Goal: Task Accomplishment & Management: Use online tool/utility

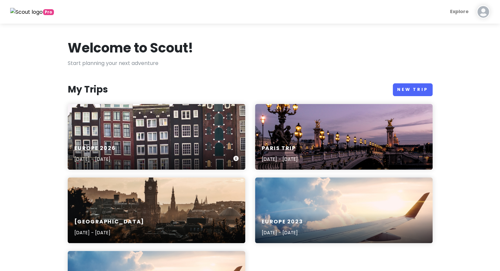
click at [137, 129] on div "Europe [DATE], 2026 - [DATE]" at bounding box center [156, 137] width 177 height 66
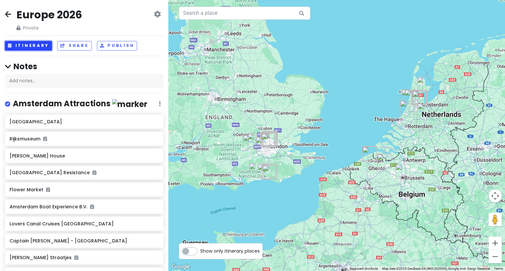
click at [30, 47] on button "Itinerary" at bounding box center [28, 46] width 47 height 10
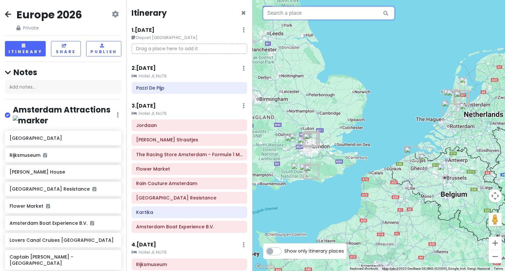
click at [290, 19] on input "text" at bounding box center [328, 13] width 131 height 13
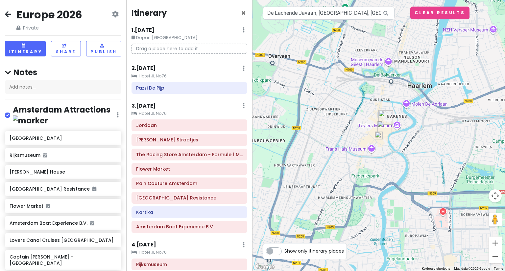
click at [377, 138] on img at bounding box center [378, 135] width 13 height 13
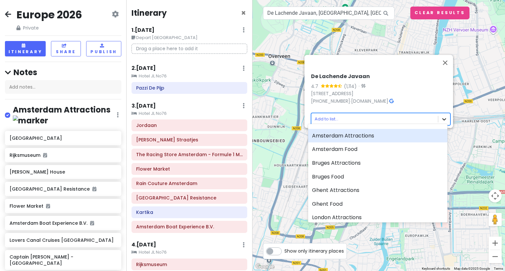
click at [443, 118] on body "Europe 2026 Private Change Dates Make a Copy Delete Trip Give Feedback 💡 Suppor…" at bounding box center [252, 135] width 505 height 271
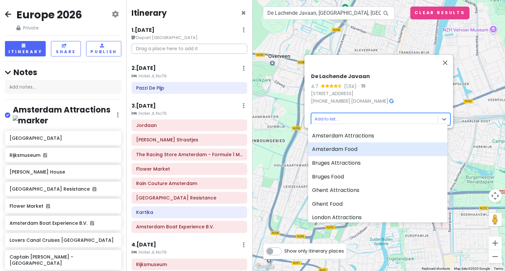
click at [370, 151] on div "Amsterdam Food" at bounding box center [377, 150] width 139 height 14
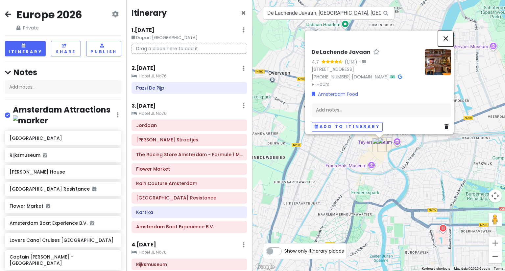
click at [450, 31] on button "Close" at bounding box center [446, 39] width 16 height 16
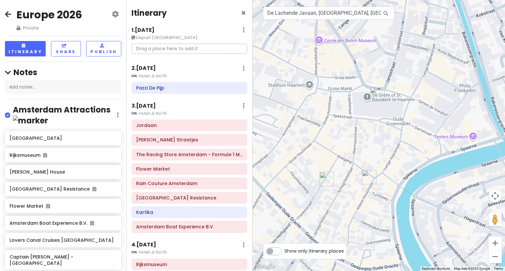
click at [365, 178] on img "Coffee Habits Specialty Coffee Kleine Houtstraat" at bounding box center [369, 178] width 20 height 20
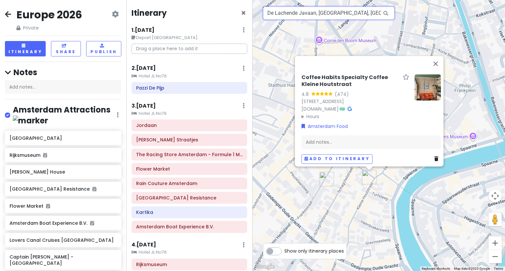
click at [338, 17] on input "De Lachende Javaan, [GEOGRAPHIC_DATA], [GEOGRAPHIC_DATA], [GEOGRAPHIC_DATA]" at bounding box center [328, 13] width 131 height 13
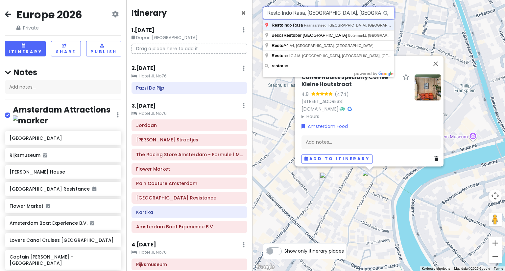
scroll to position [0, 15]
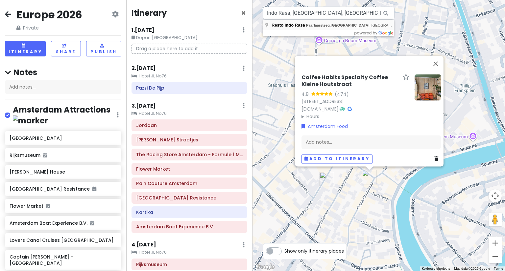
type input "Resto Indo Rasa, Paarlaarsteeg, [GEOGRAPHIC_DATA], [GEOGRAPHIC_DATA]"
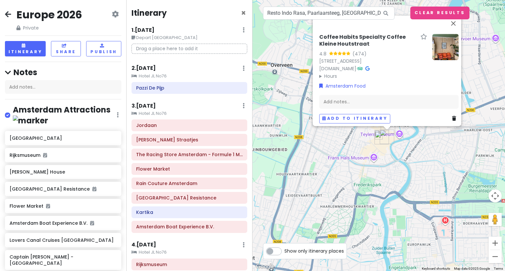
click at [378, 133] on img at bounding box center [378, 135] width 13 height 13
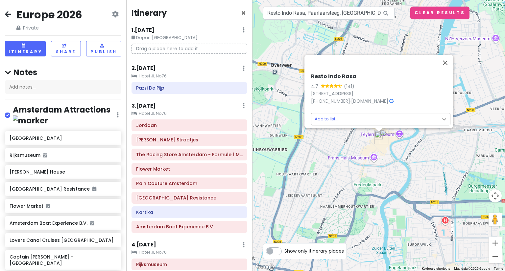
click at [445, 113] on body "Europe 2026 Private Change Dates Make a Copy Delete Trip Give Feedback 💡 Suppor…" at bounding box center [252, 135] width 505 height 271
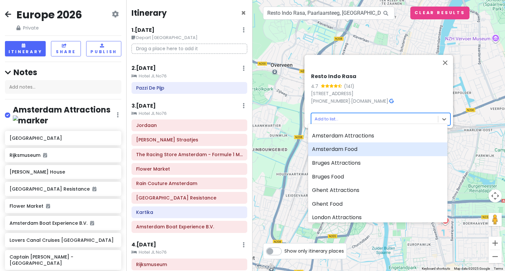
click at [375, 146] on div "Amsterdam Food" at bounding box center [377, 150] width 139 height 14
